Goal: Transaction & Acquisition: Purchase product/service

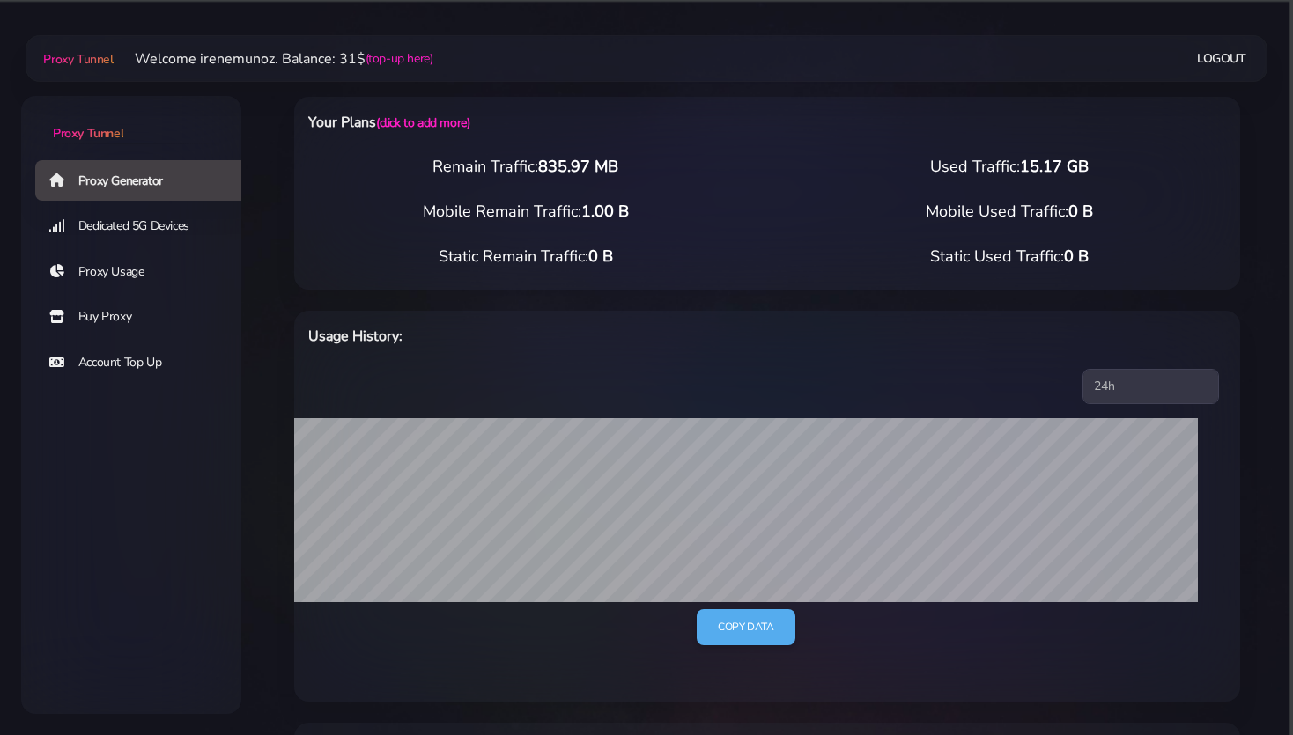
click at [267, 347] on div "Your Plans (click to add more) Remain Traffic: 835.97 MB Used Traffic: 15.17 GB…" at bounding box center [766, 674] width 1009 height 1225
click at [115, 315] on link "Buy Proxy" at bounding box center [145, 317] width 220 height 41
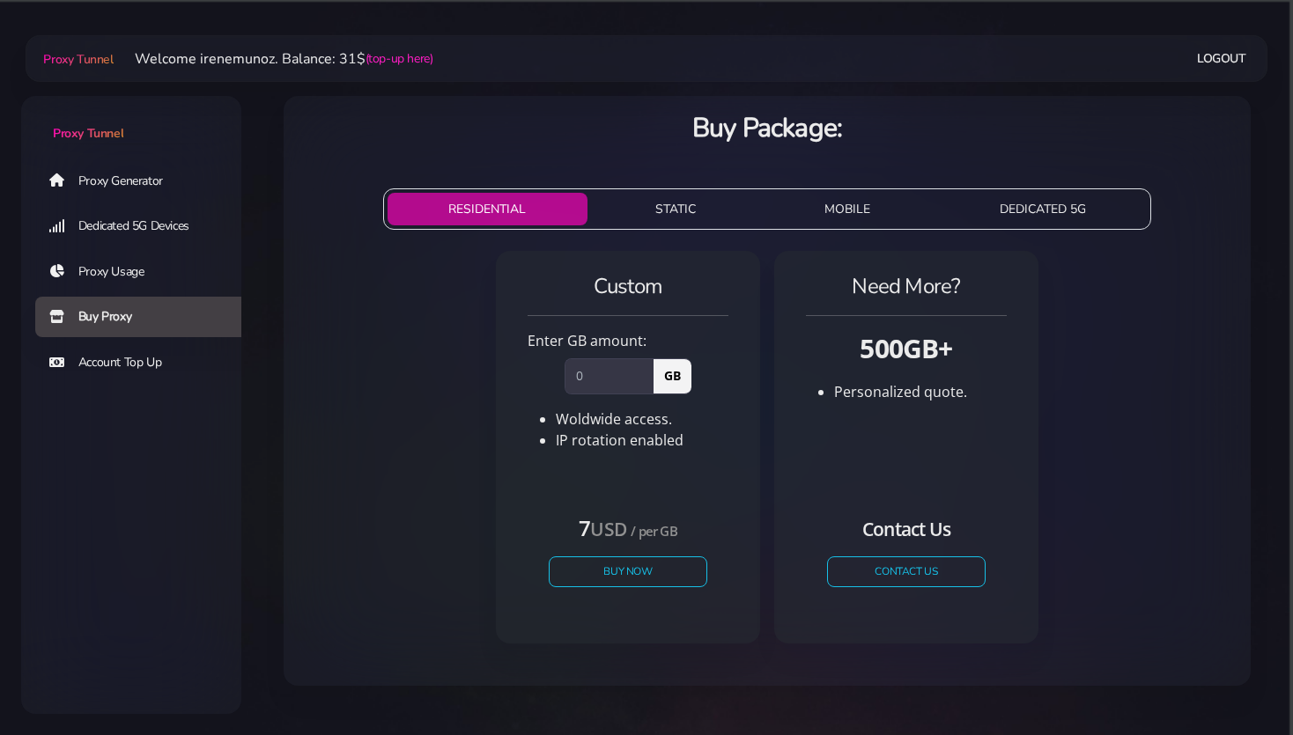
click at [663, 217] on button "STATIC" at bounding box center [675, 209] width 163 height 33
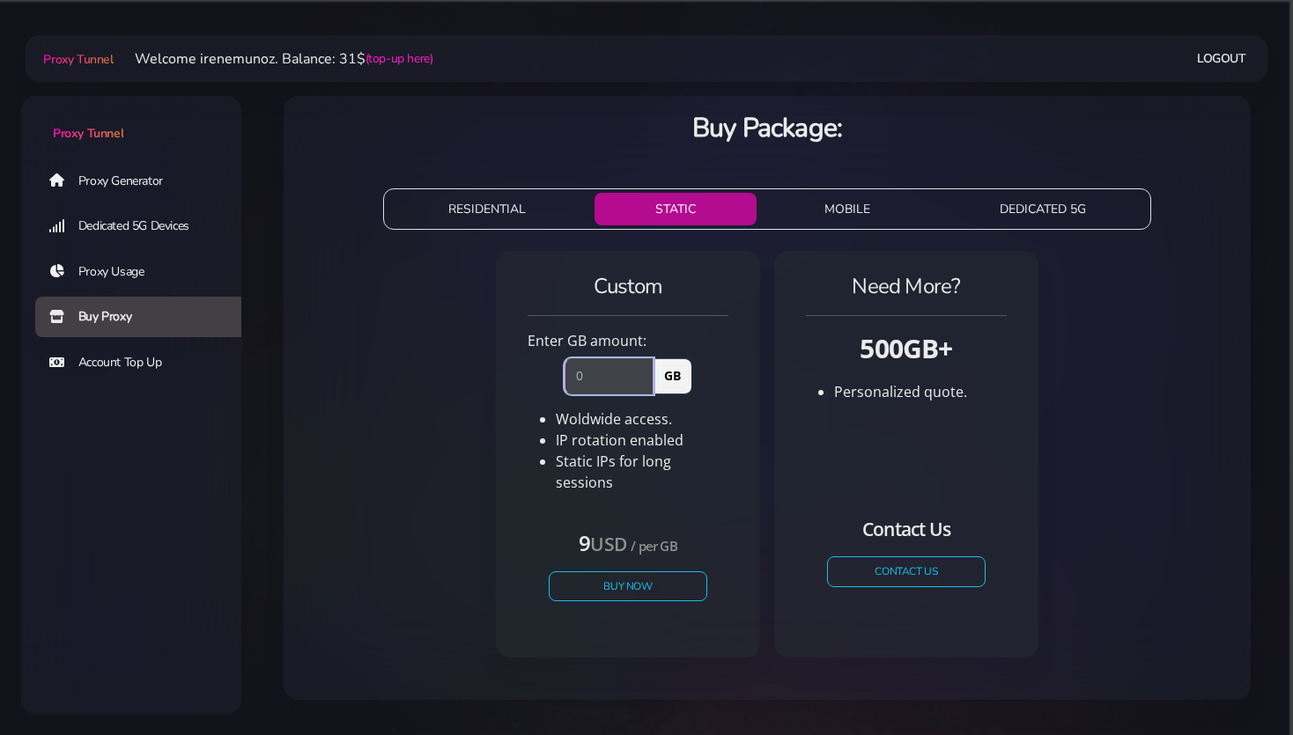
drag, startPoint x: 612, startPoint y: 371, endPoint x: 563, endPoint y: 371, distance: 49.3
click at [564, 371] on input "number" at bounding box center [608, 375] width 89 height 35
type input "1"
click at [618, 576] on button "Buy Now" at bounding box center [628, 586] width 162 height 31
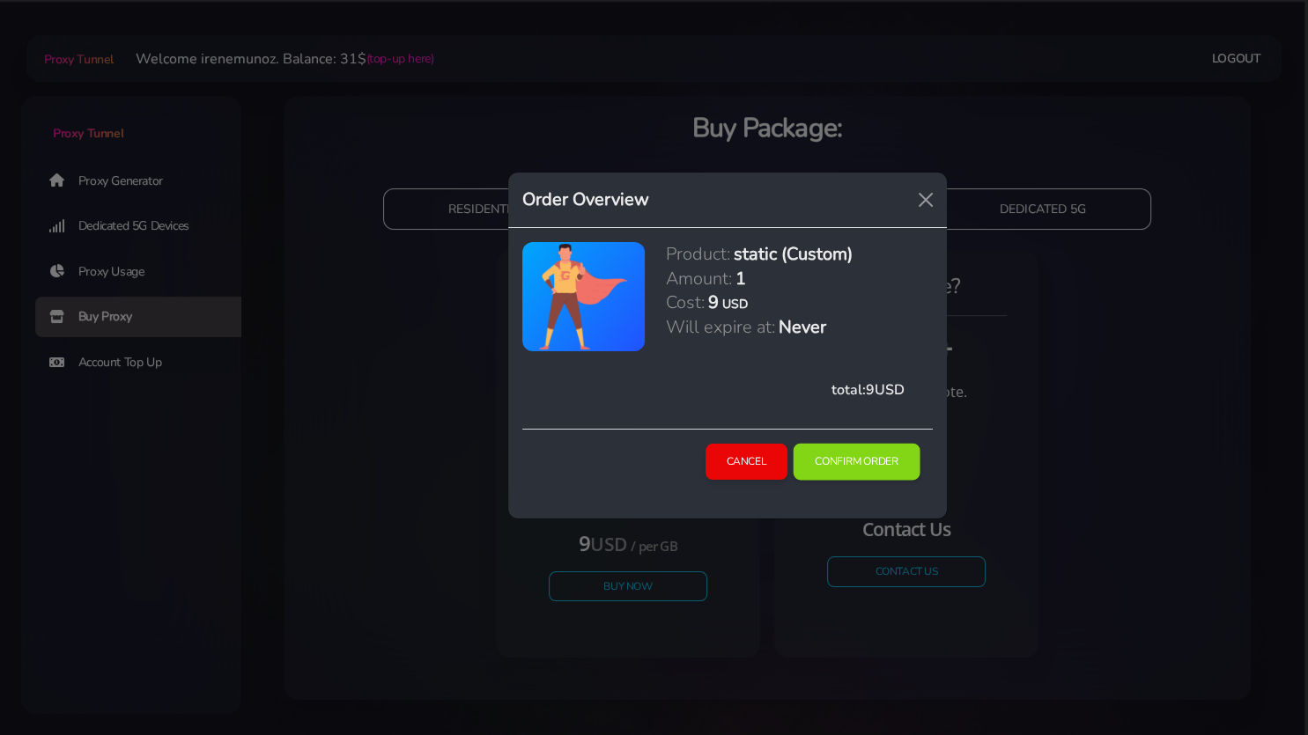
click at [845, 456] on button "Confirm Order" at bounding box center [856, 462] width 127 height 37
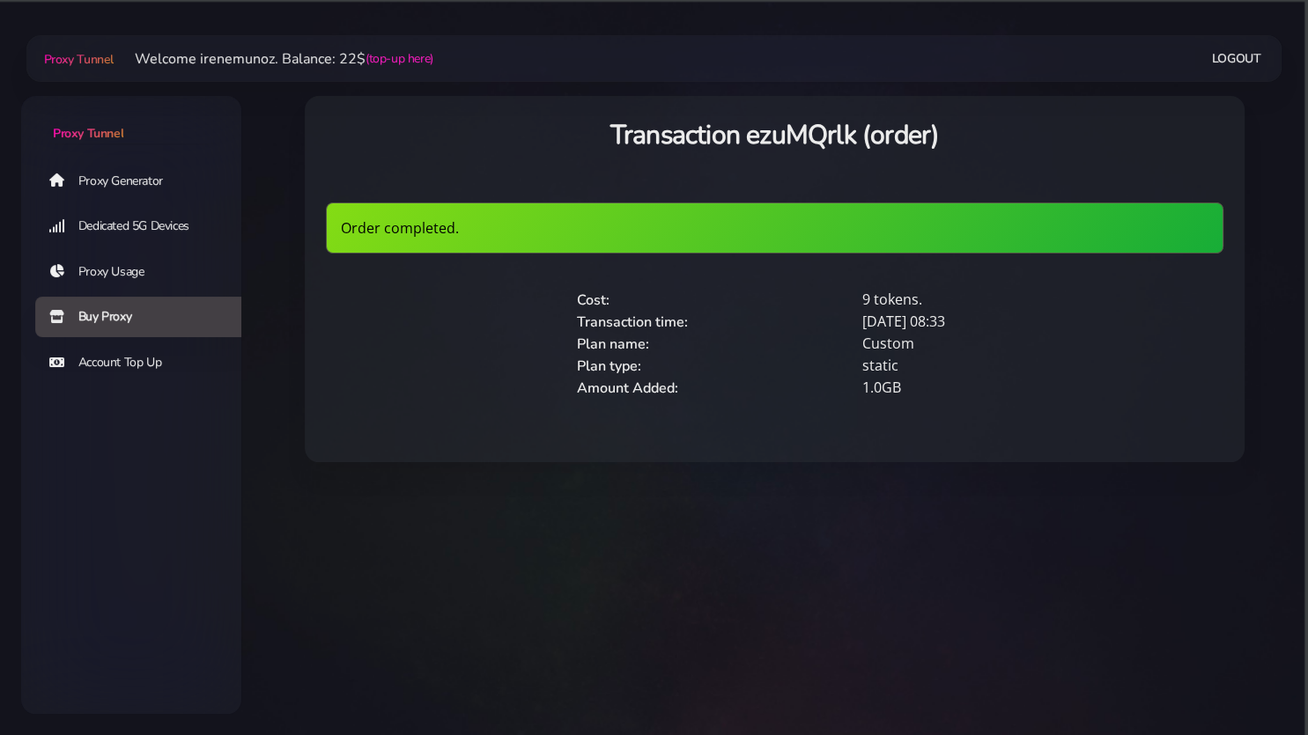
click at [106, 181] on link "Proxy Generator" at bounding box center [145, 180] width 220 height 41
